Goal: Navigation & Orientation: Find specific page/section

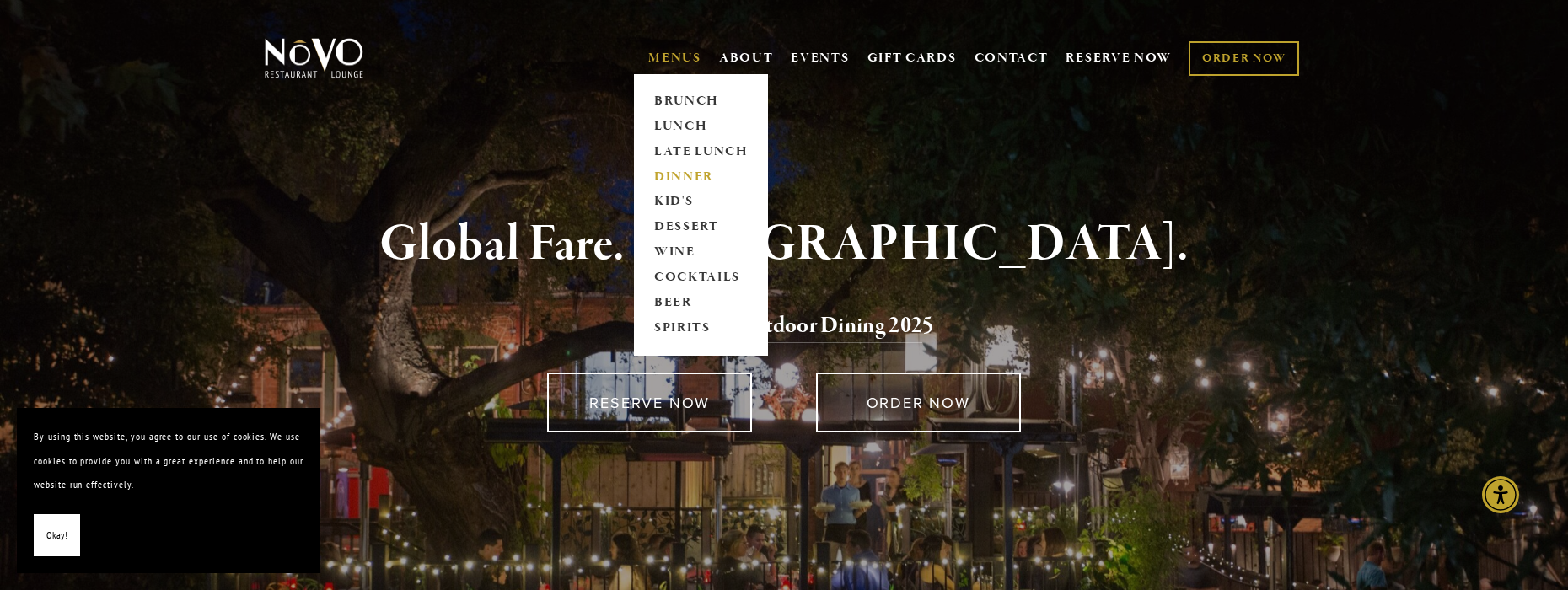
click at [670, 168] on link "DINNER" at bounding box center [701, 177] width 106 height 26
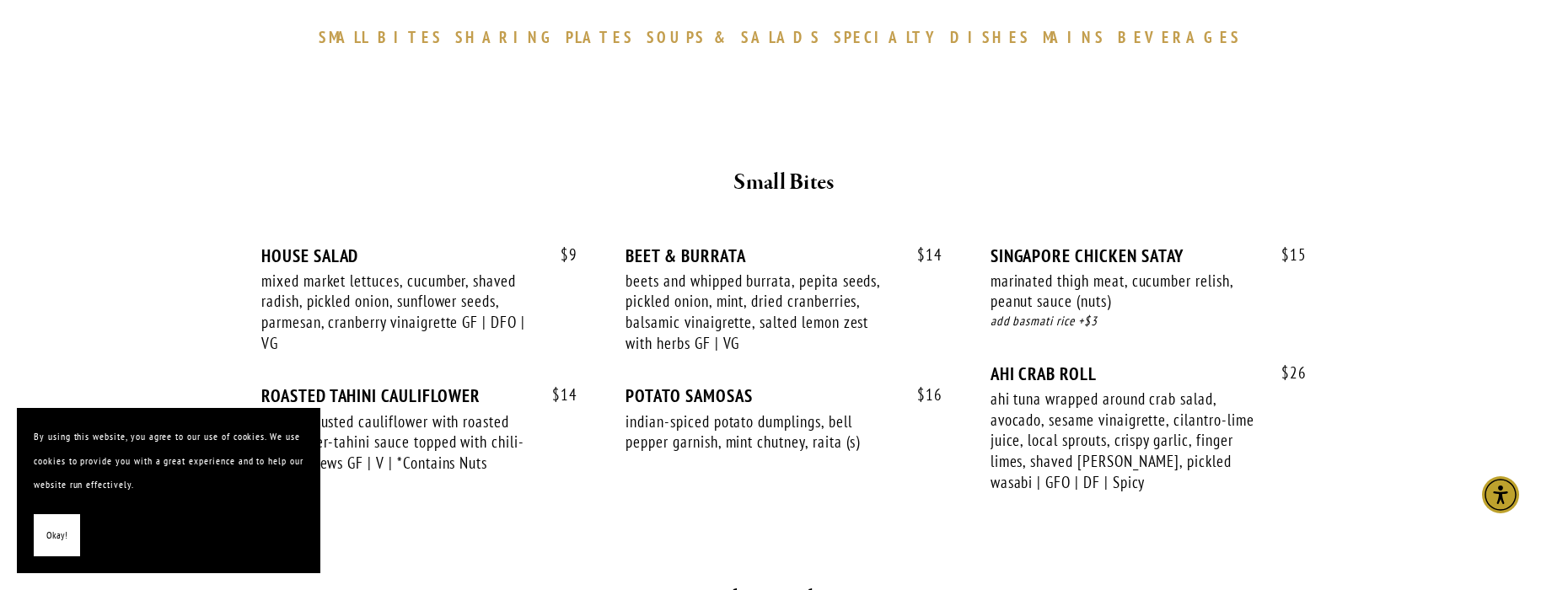
scroll to position [617, 0]
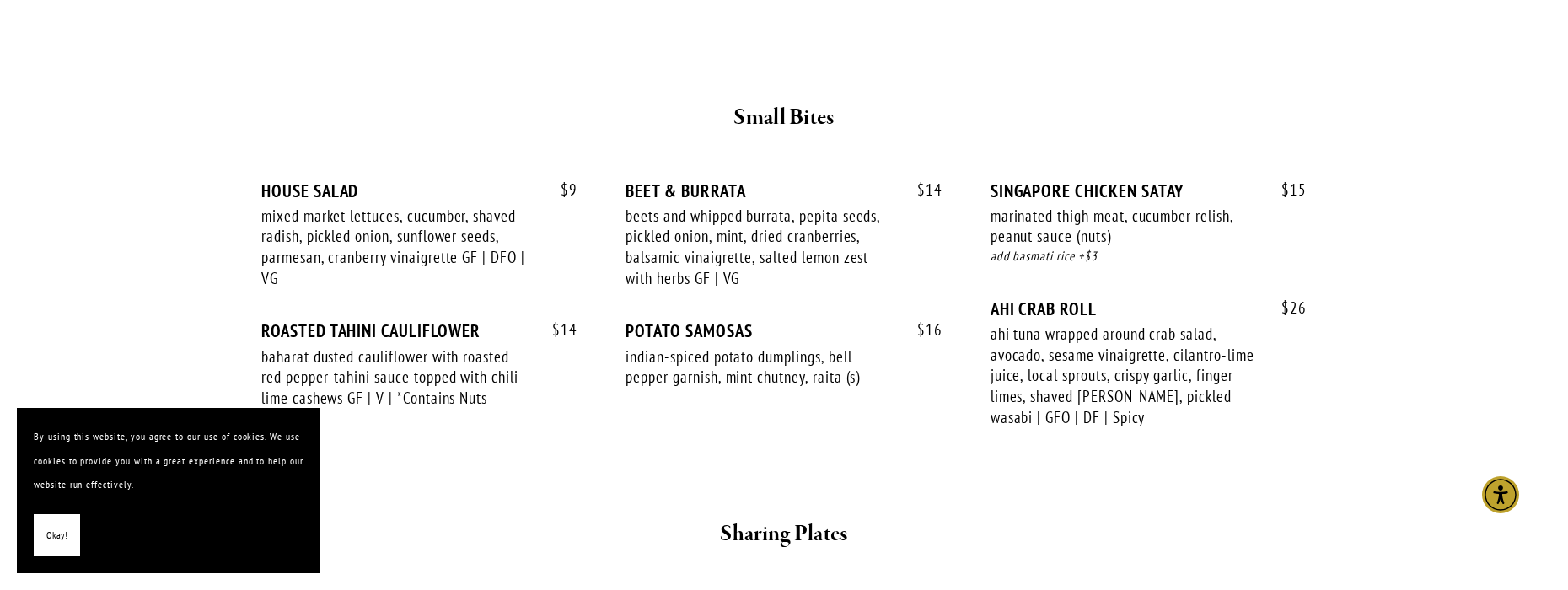
click at [66, 547] on span "Okay!" at bounding box center [57, 536] width 21 height 25
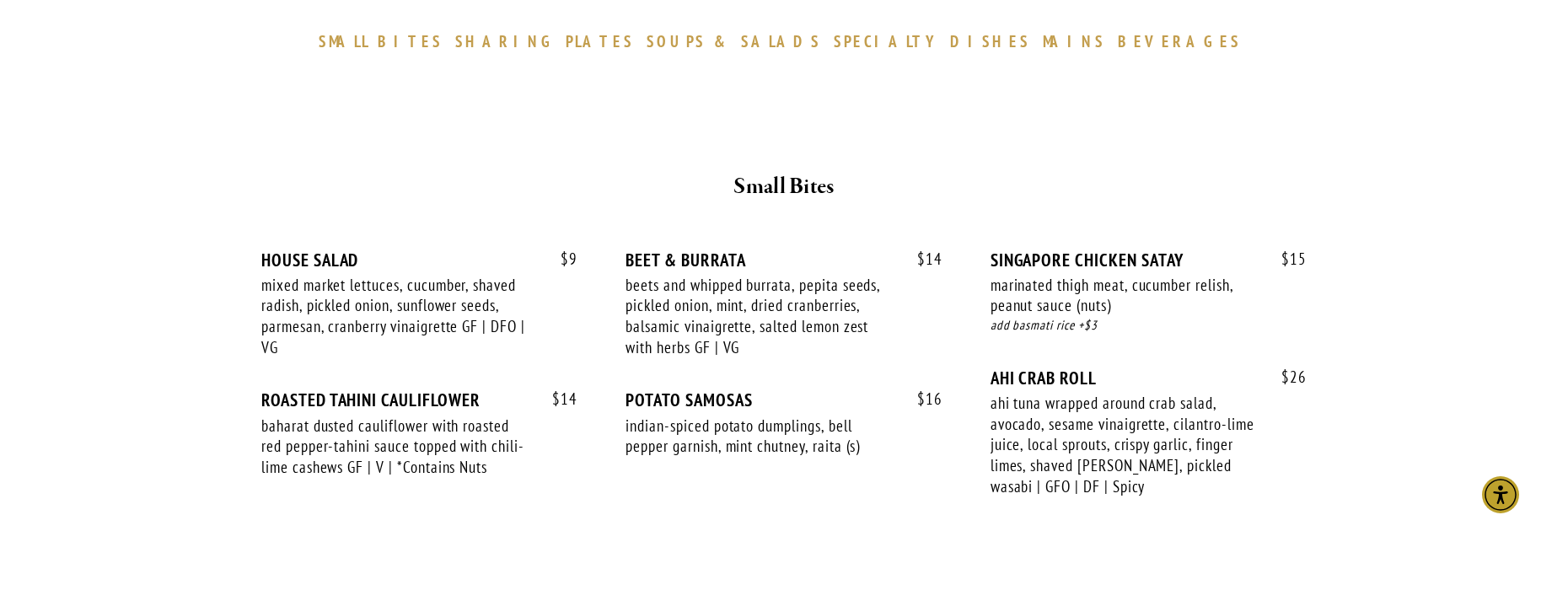
scroll to position [563, 0]
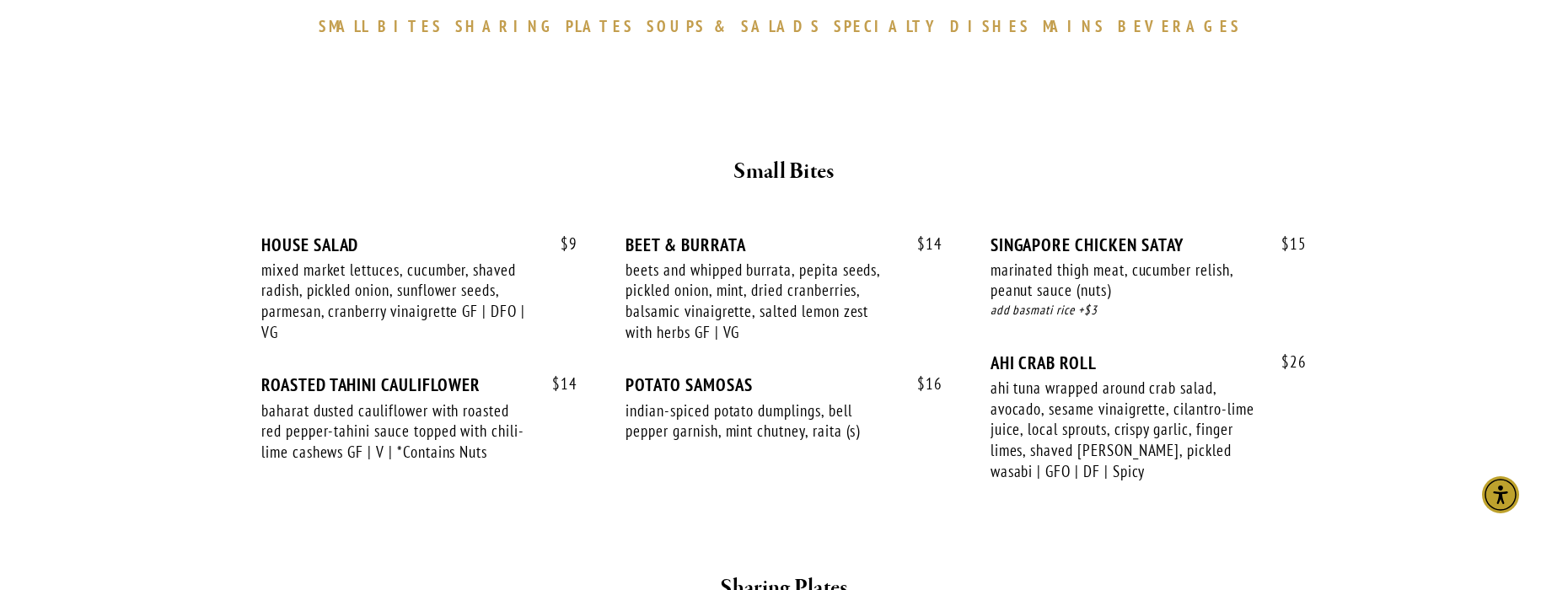
click at [950, 22] on span "DISHES" at bounding box center [990, 26] width 80 height 20
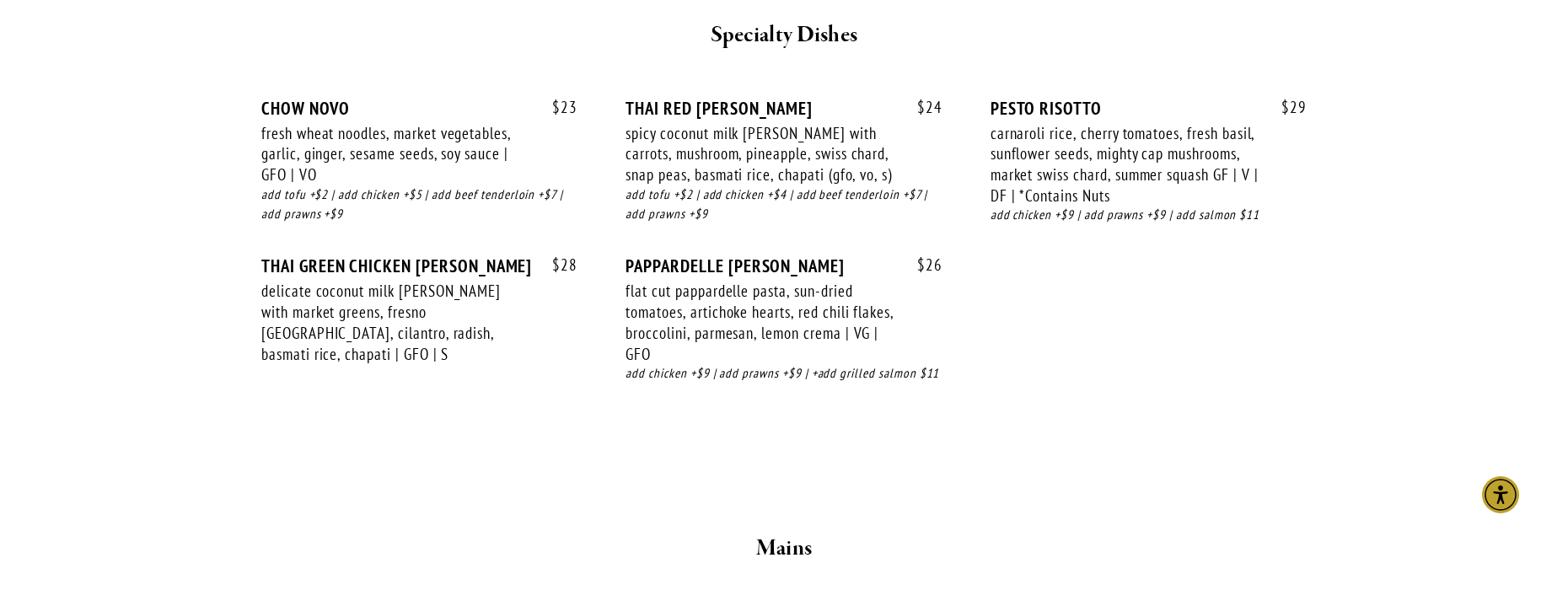
scroll to position [2356, 0]
